Goal: Find specific page/section: Find specific page/section

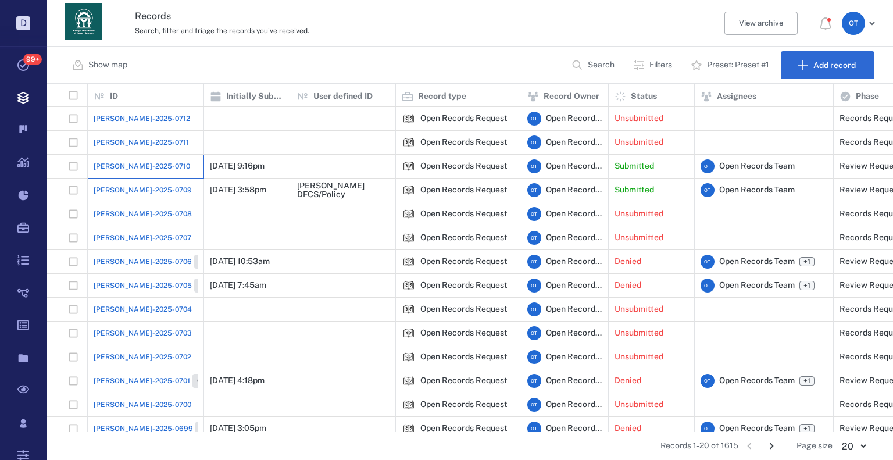
click at [123, 156] on div "[PERSON_NAME]-2025-0710" at bounding box center [146, 166] width 104 height 23
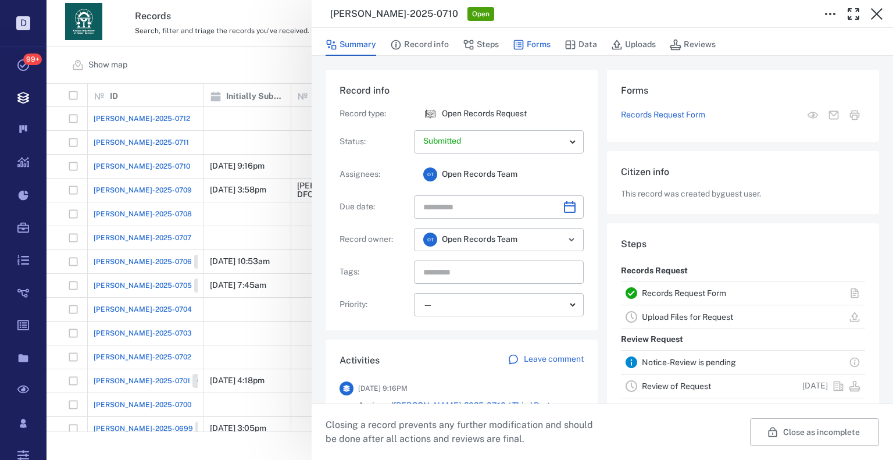
click at [545, 50] on button "Forms" at bounding box center [532, 45] width 38 height 22
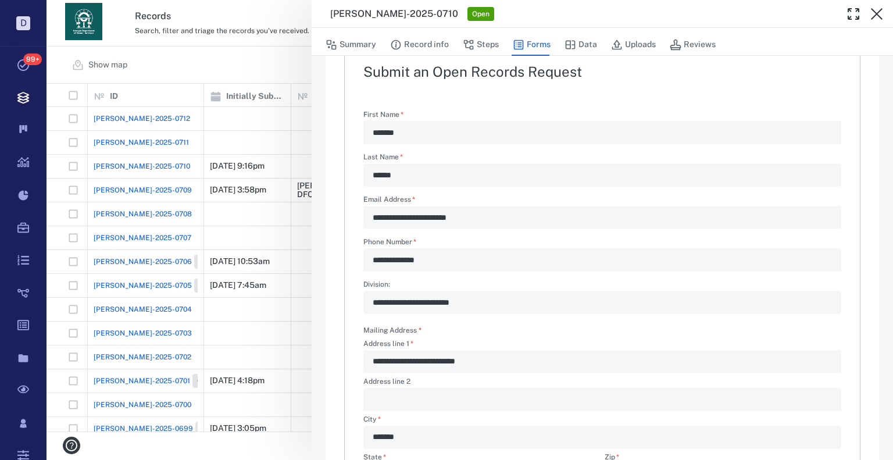
scroll to position [56, 0]
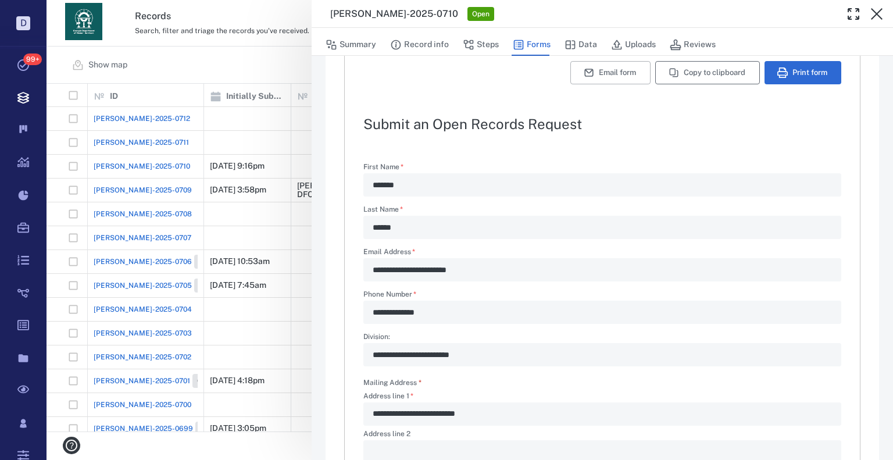
click at [672, 71] on button "Copy to clipboard" at bounding box center [707, 72] width 105 height 23
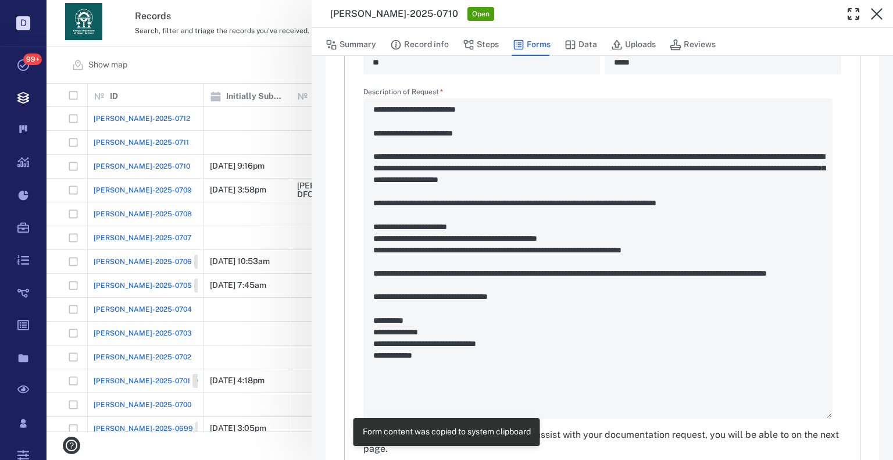
scroll to position [521, 0]
click at [264, 69] on div "**********" at bounding box center [470, 230] width 846 height 460
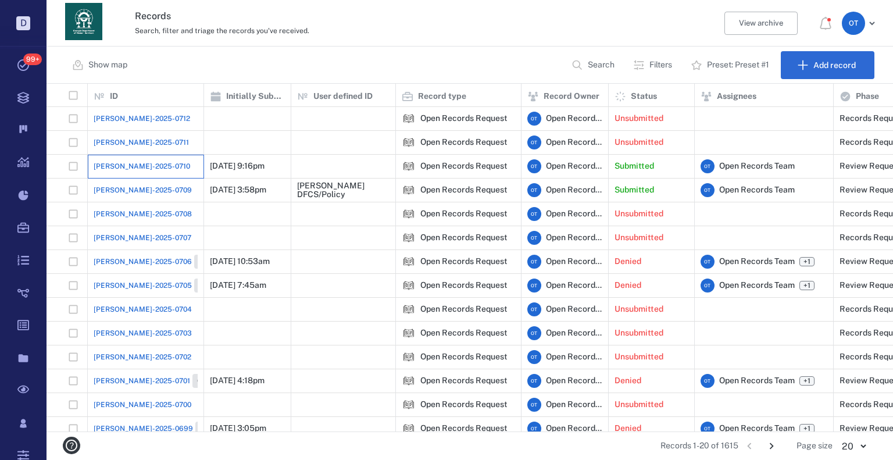
click at [135, 157] on div "[PERSON_NAME]-2025-0710" at bounding box center [146, 166] width 104 height 23
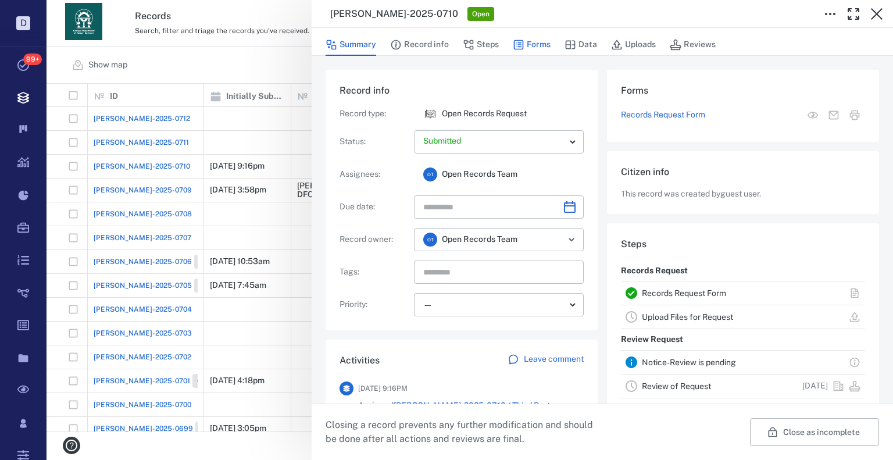
click at [524, 38] on button "Forms" at bounding box center [532, 45] width 38 height 22
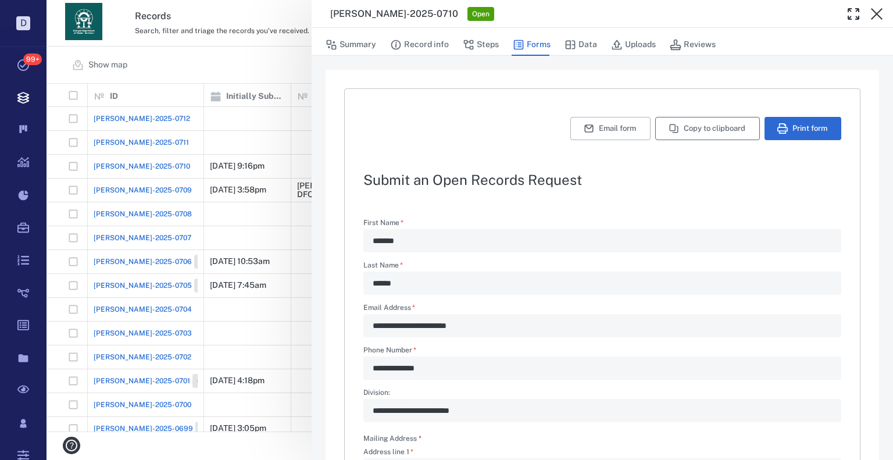
click at [702, 131] on button "Copy to clipboard" at bounding box center [707, 128] width 105 height 23
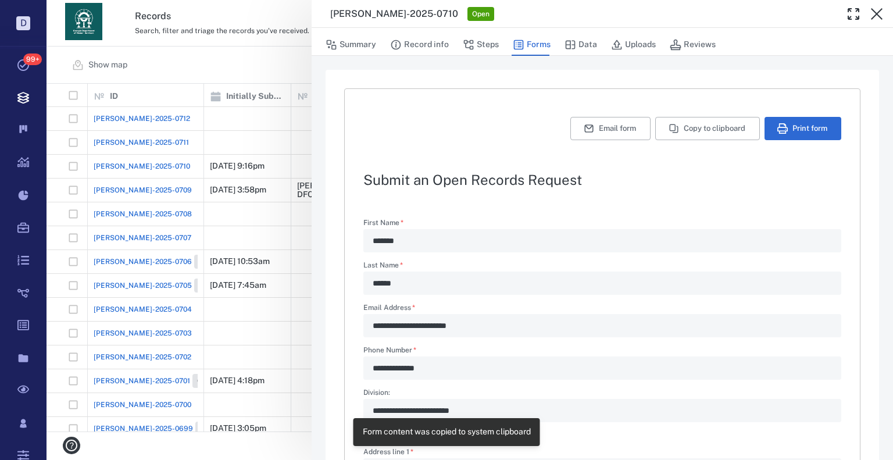
drag, startPoint x: 252, startPoint y: 71, endPoint x: 644, endPoint y: 1, distance: 398.6
click at [253, 67] on div "**********" at bounding box center [470, 230] width 846 height 460
